Goal: Navigation & Orientation: Go to known website

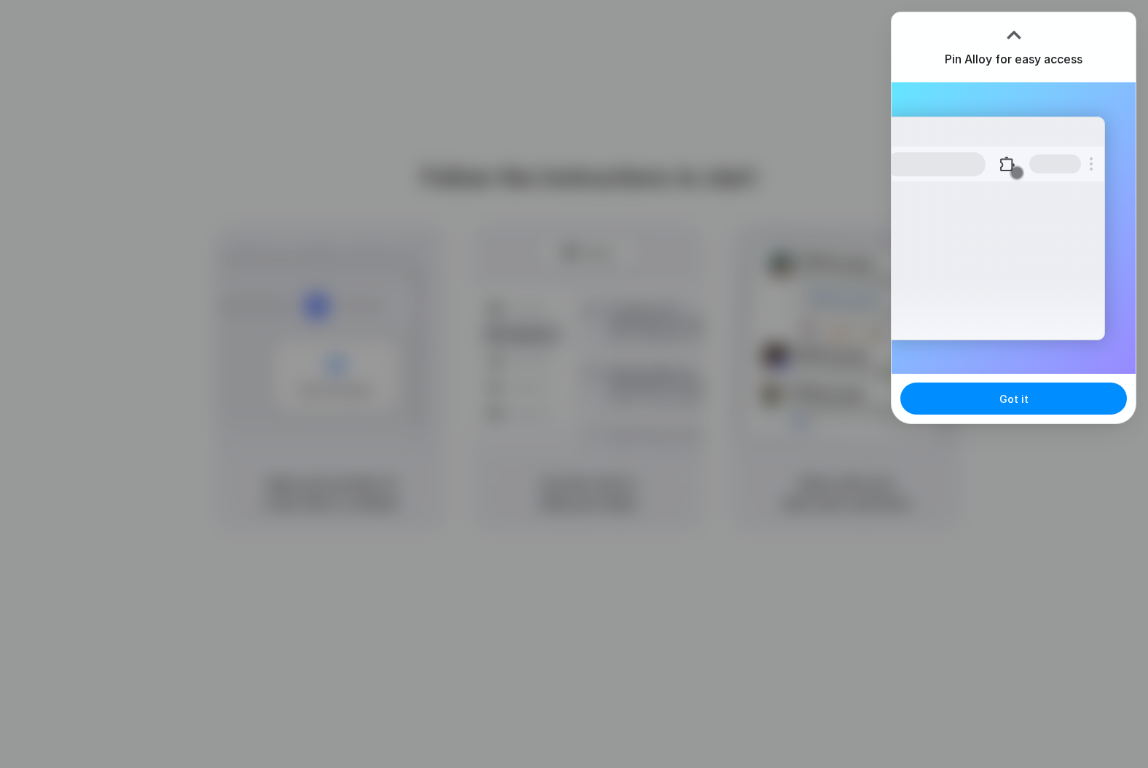
click at [574, 384] on div at bounding box center [574, 384] width 0 height 0
click at [450, 47] on div at bounding box center [574, 384] width 1148 height 768
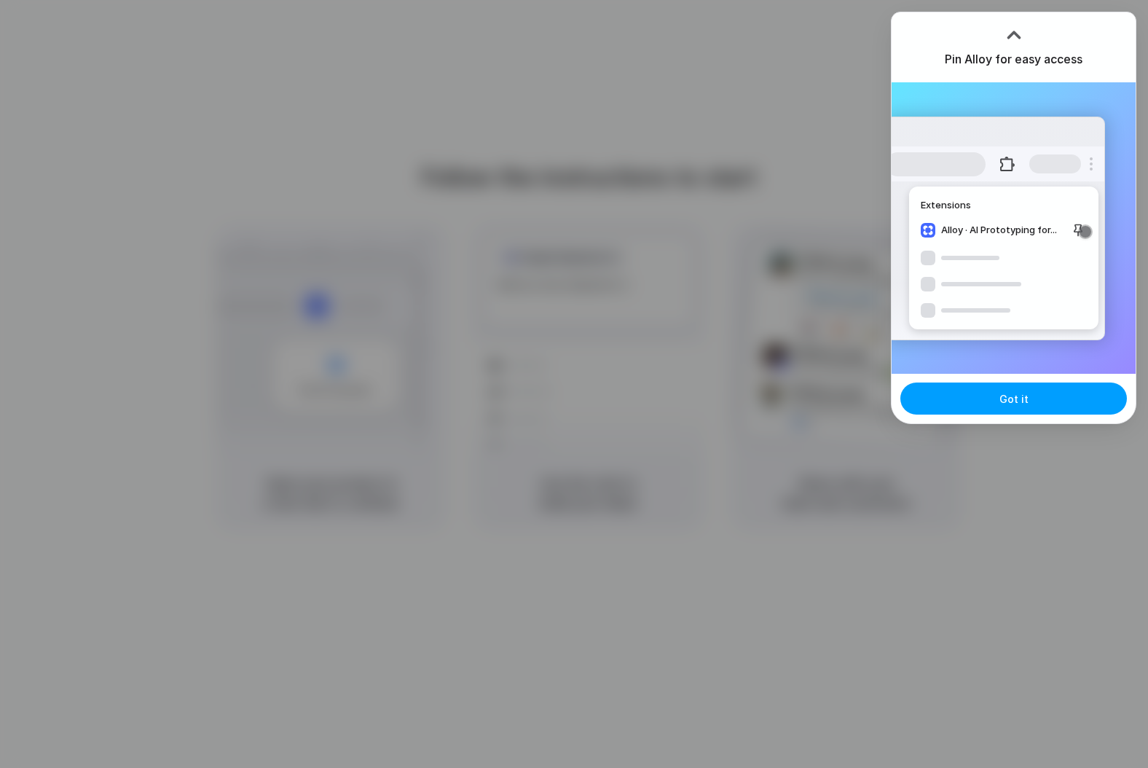
click at [990, 395] on button "Got it" at bounding box center [1013, 398] width 227 height 32
